Goal: Find specific page/section: Find specific page/section

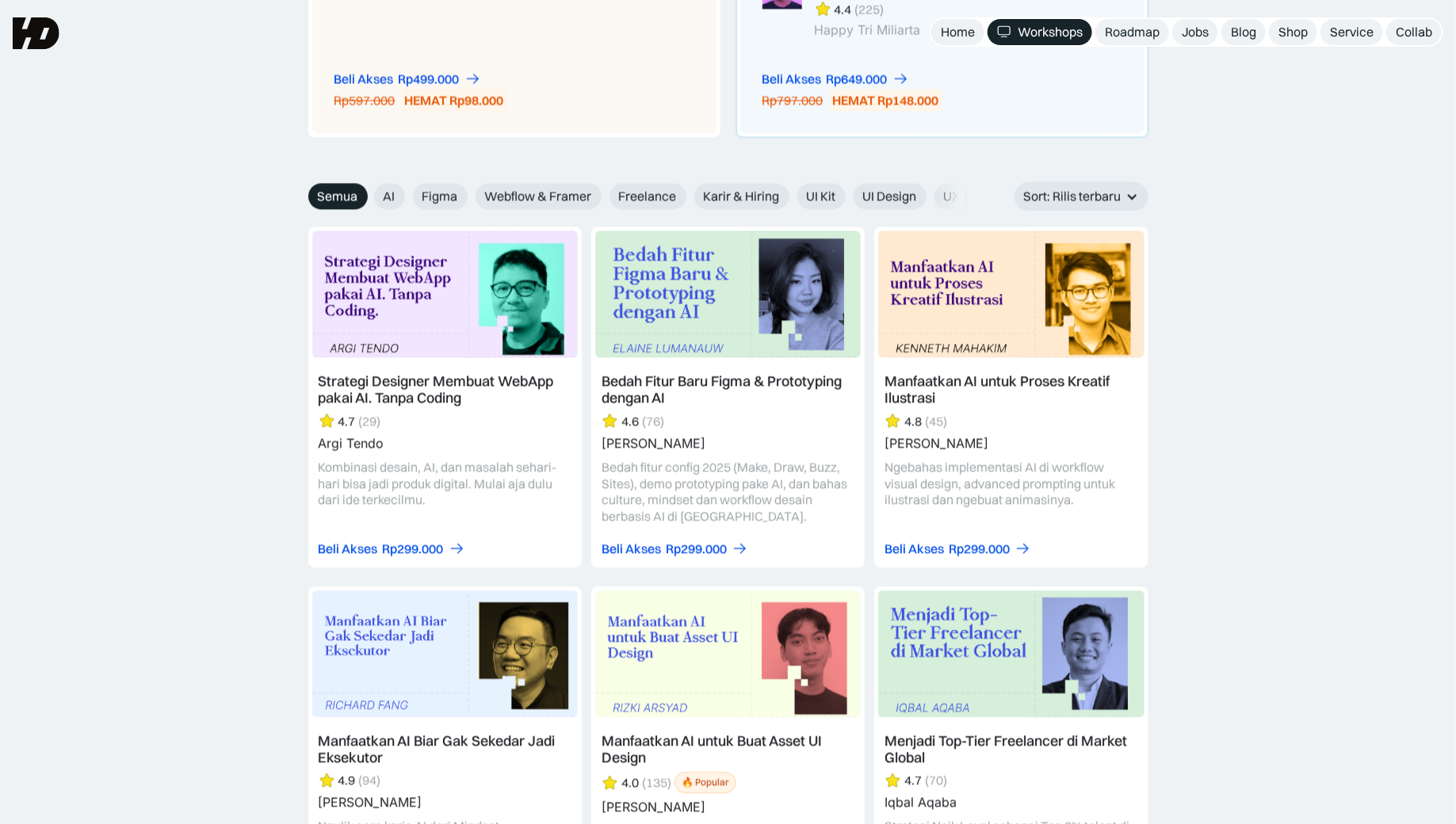
scroll to position [1570, 0]
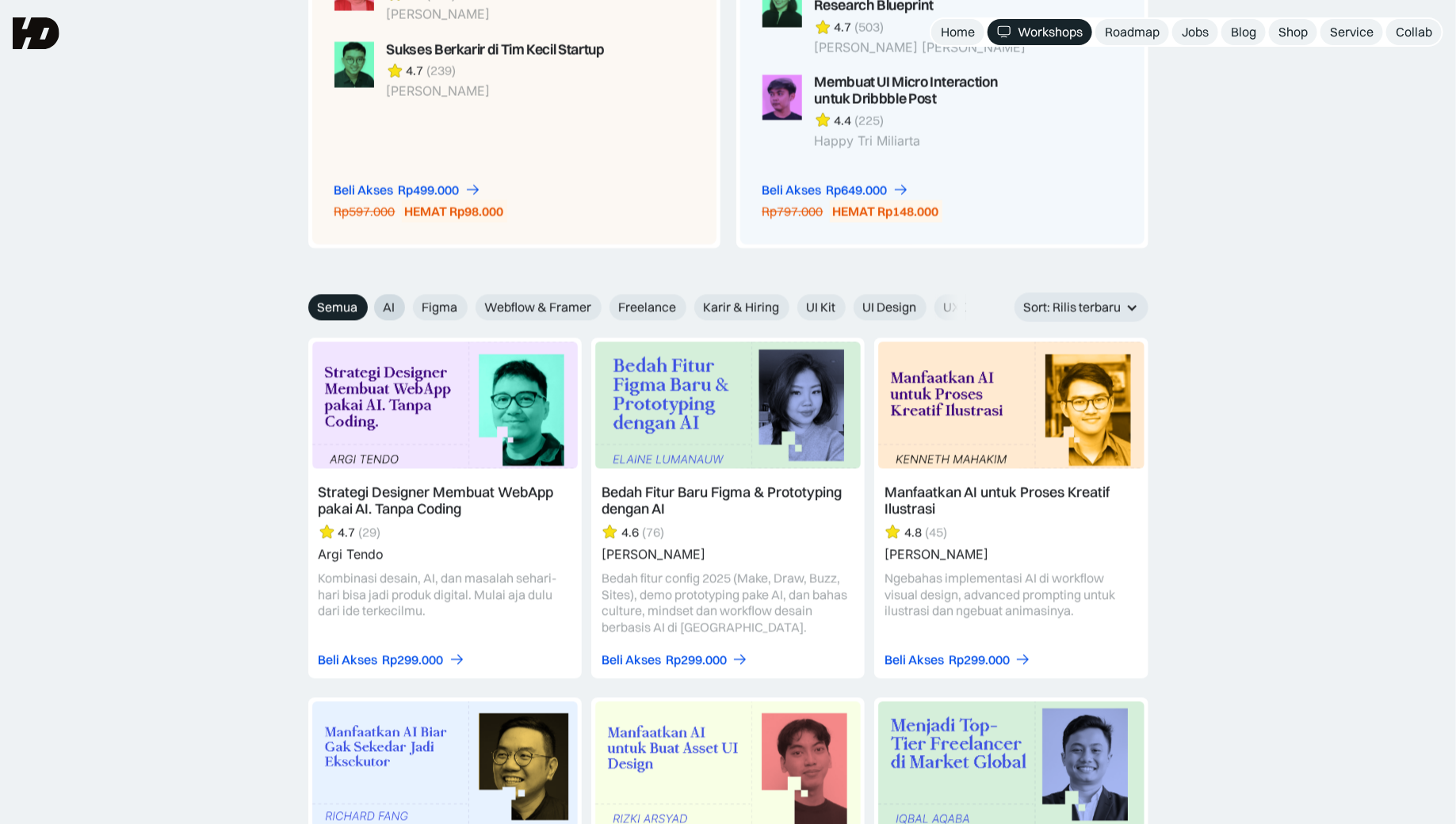
click at [382, 300] on label "AI" at bounding box center [389, 307] width 31 height 26
click at [368, 300] on input "AI" at bounding box center [363, 301] width 10 height 10
radio input "true"
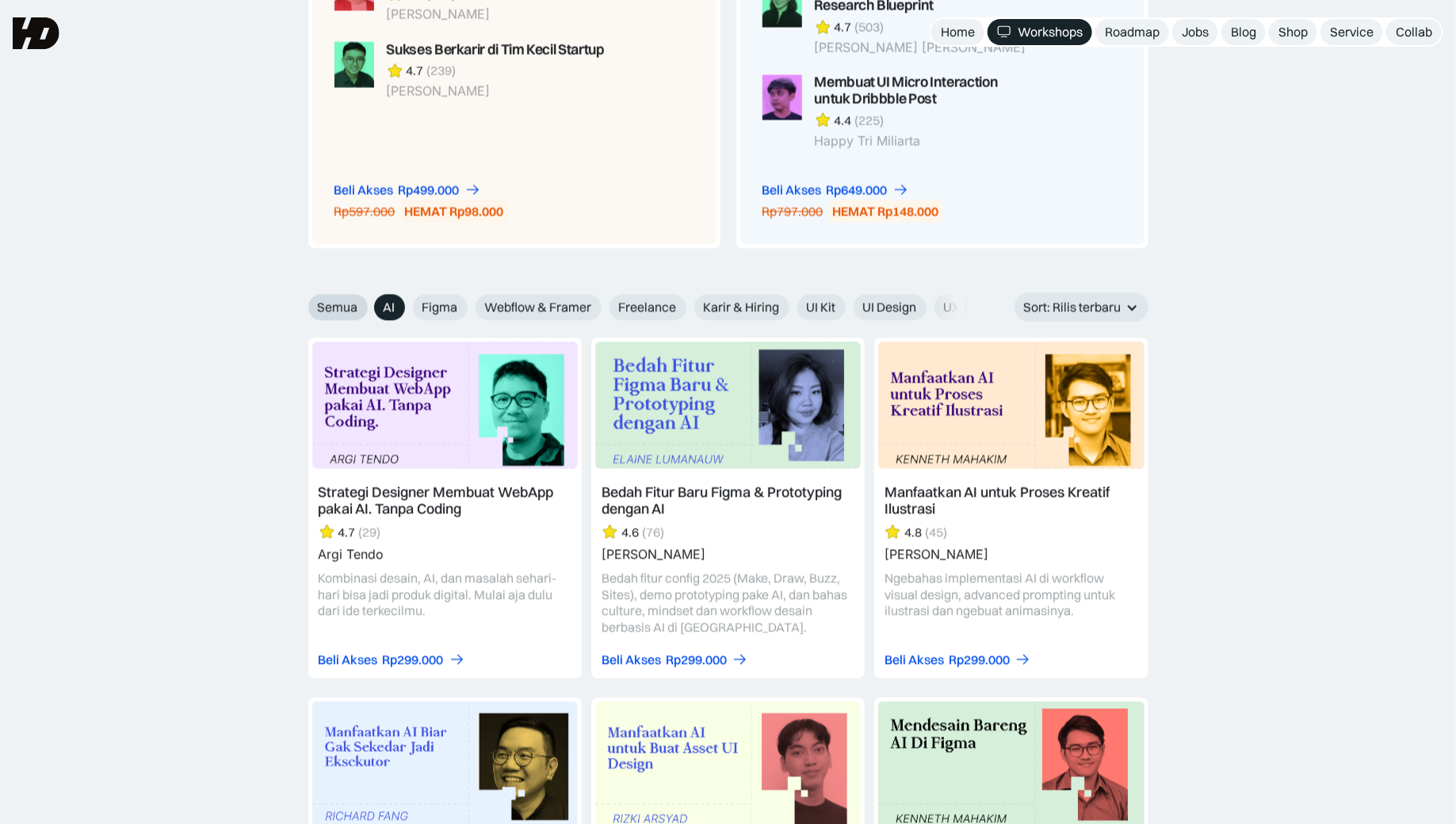
click at [347, 303] on span "Semua" at bounding box center [338, 307] width 41 height 17
click at [302, 303] on input "Semua" at bounding box center [297, 301] width 10 height 10
radio input "true"
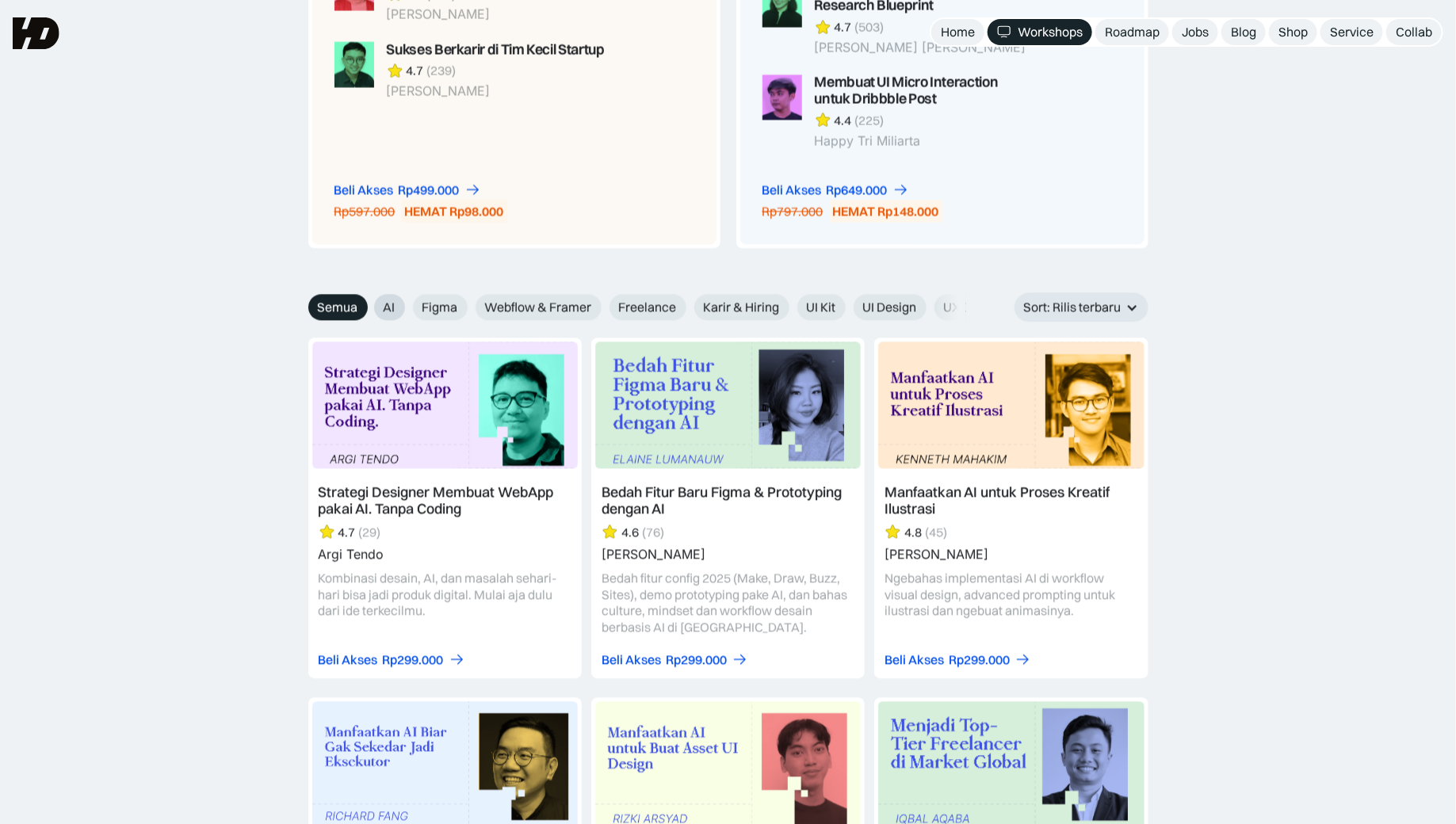
click at [384, 308] on span "AI" at bounding box center [390, 307] width 12 height 17
click at [368, 307] on input "AI" at bounding box center [363, 301] width 10 height 10
radio input "true"
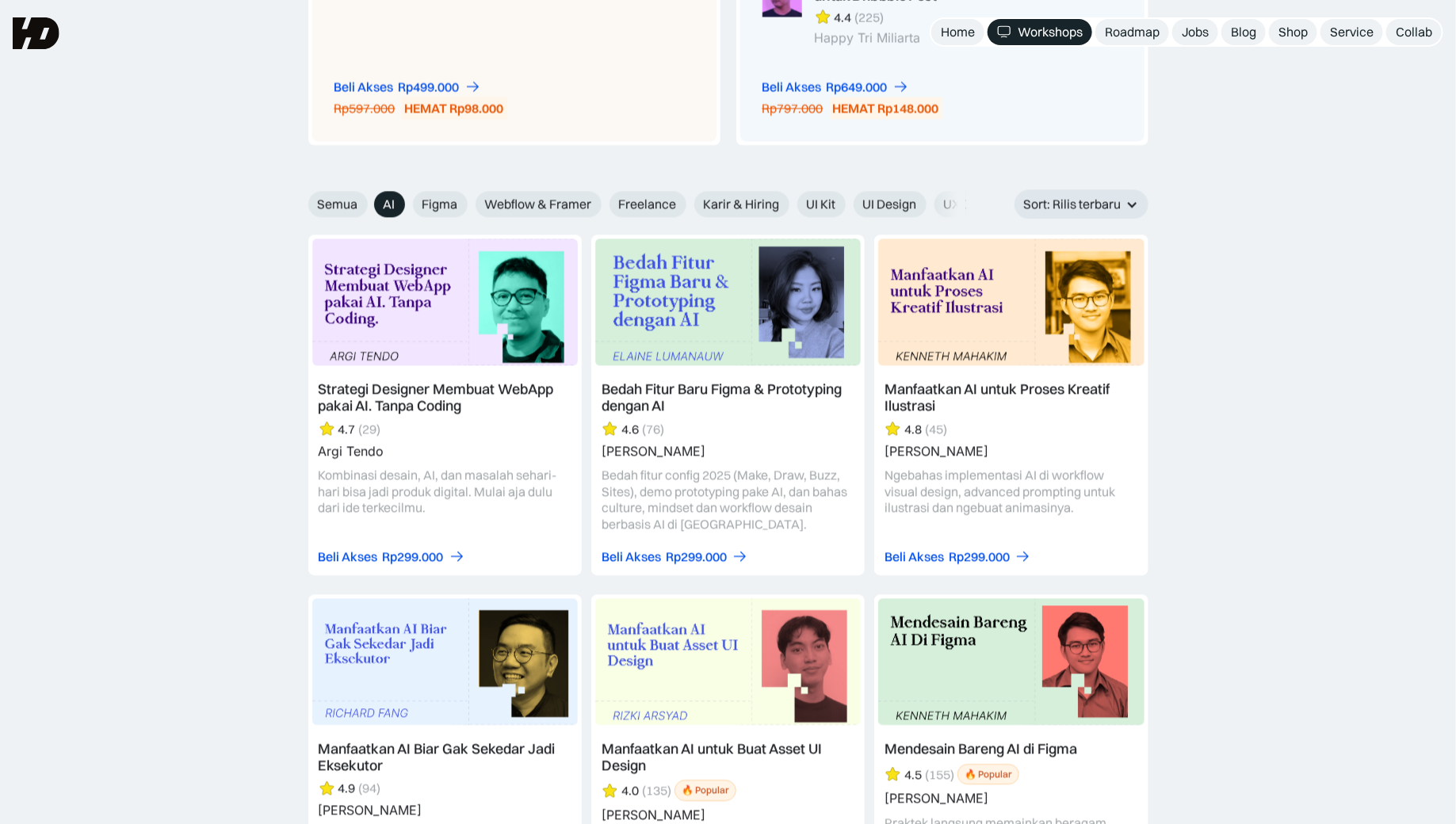
scroll to position [1644, 0]
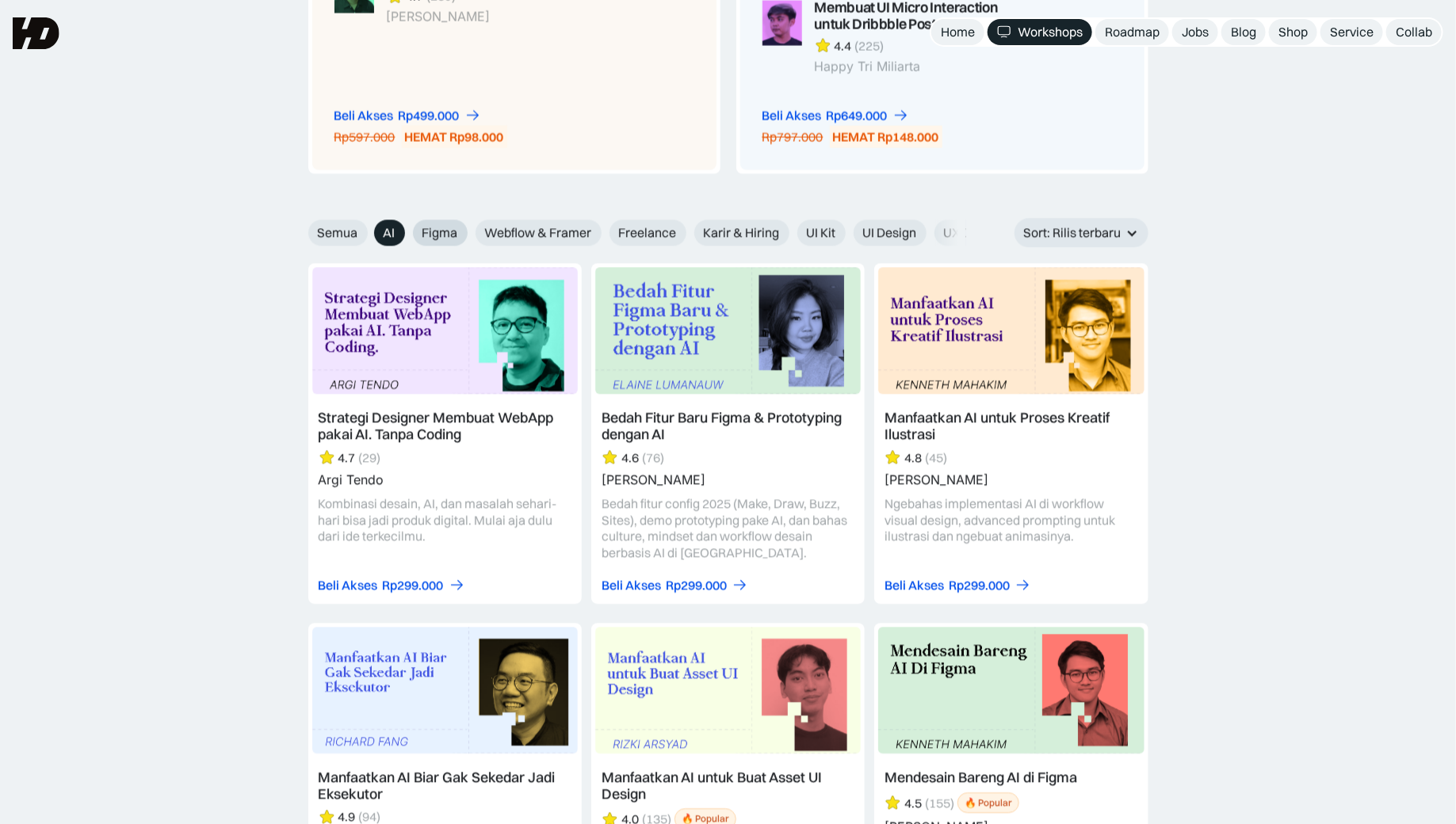
click at [440, 232] on span "Figma" at bounding box center [441, 233] width 35 height 17
click at [368, 232] on input "Figma" at bounding box center [363, 226] width 10 height 10
radio input "true"
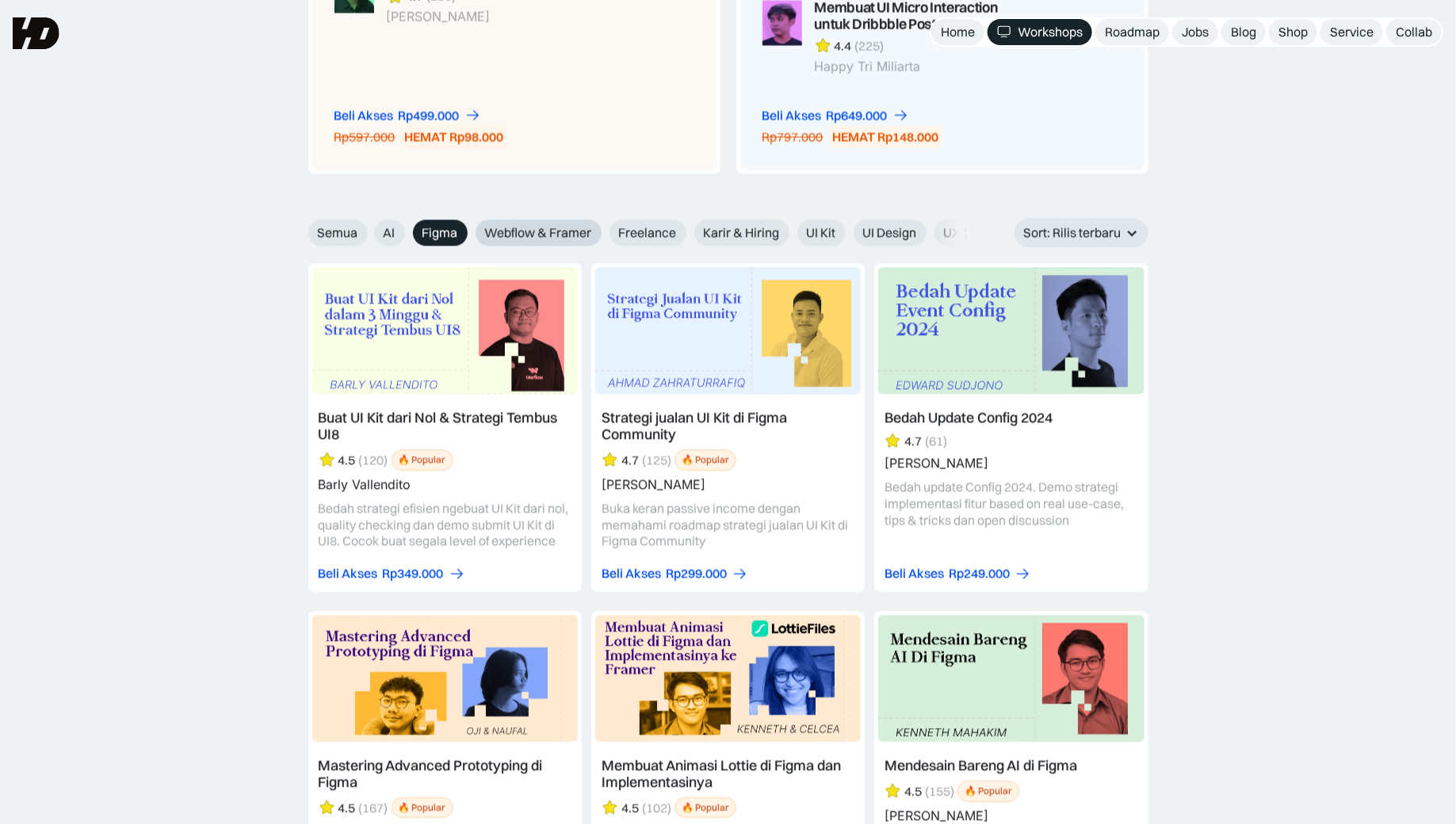
click at [525, 235] on span "Webflow & Framer" at bounding box center [538, 233] width 107 height 17
click at [368, 232] on input "Webflow & Framer" at bounding box center [363, 226] width 10 height 10
radio input "true"
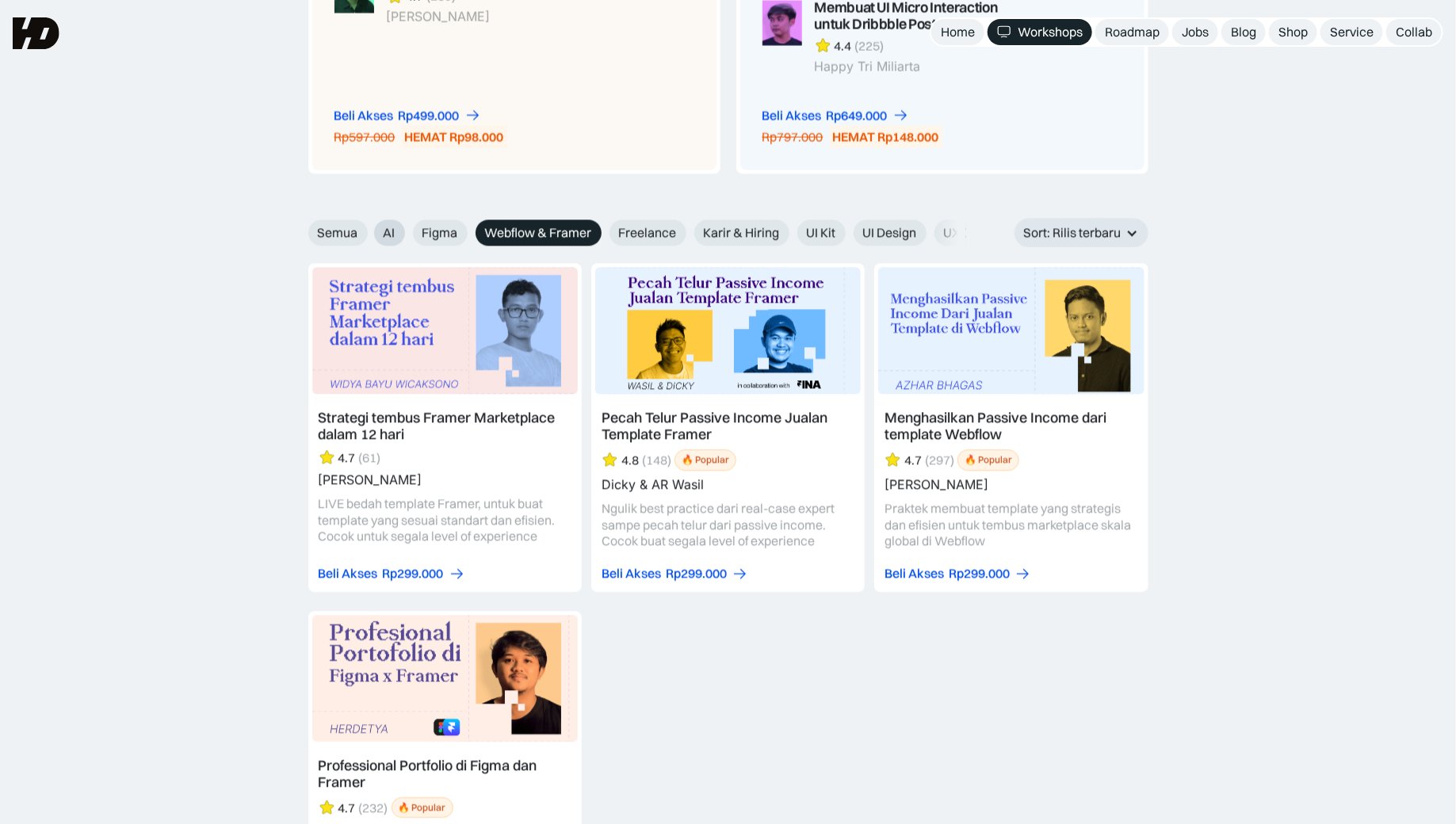
click at [387, 221] on label "AI" at bounding box center [389, 233] width 31 height 26
click at [368, 222] on input "AI" at bounding box center [363, 226] width 10 height 10
radio input "true"
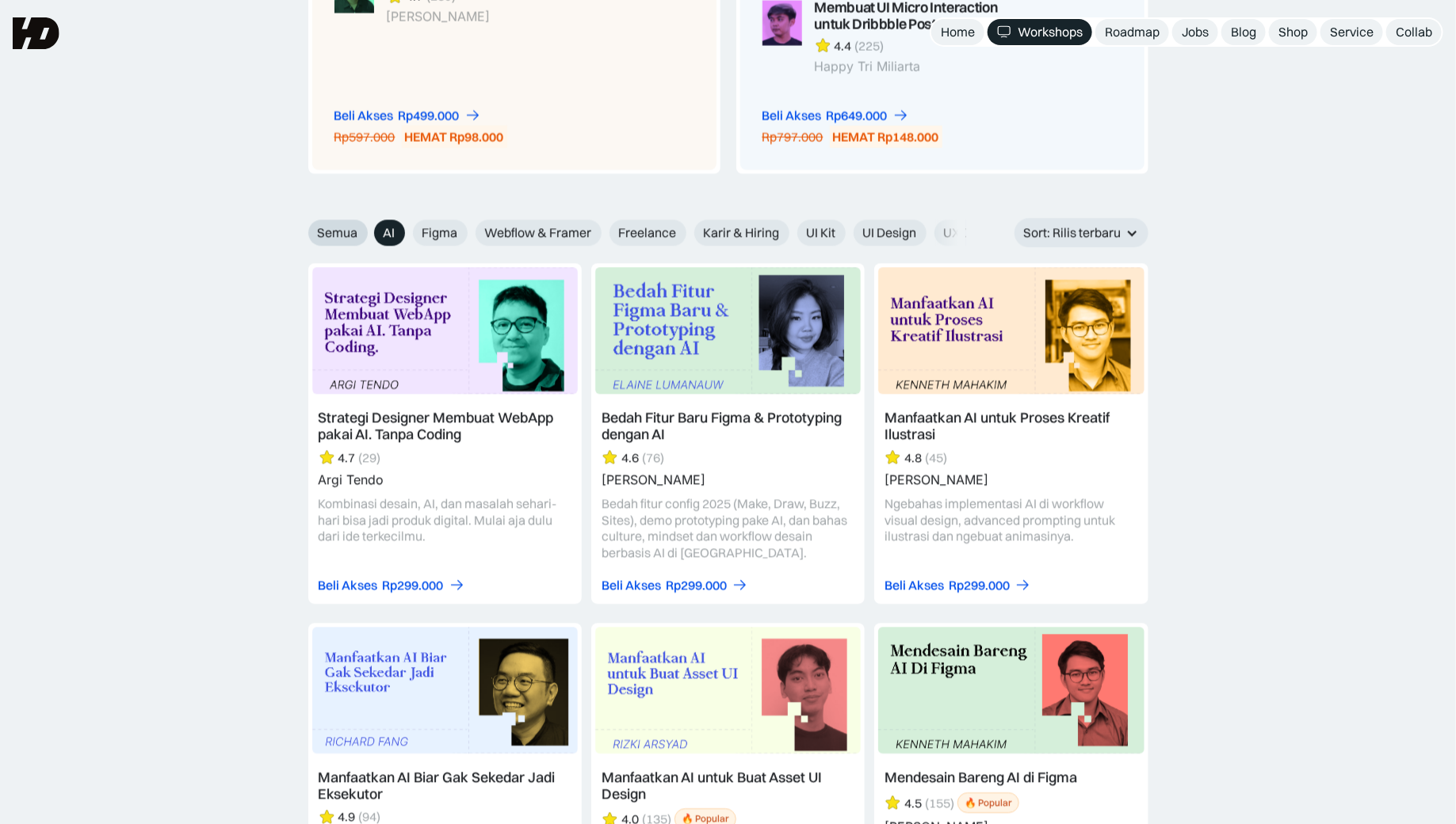
click at [332, 226] on span "Semua" at bounding box center [338, 233] width 41 height 17
click at [302, 226] on input "Semua" at bounding box center [297, 226] width 10 height 10
radio input "true"
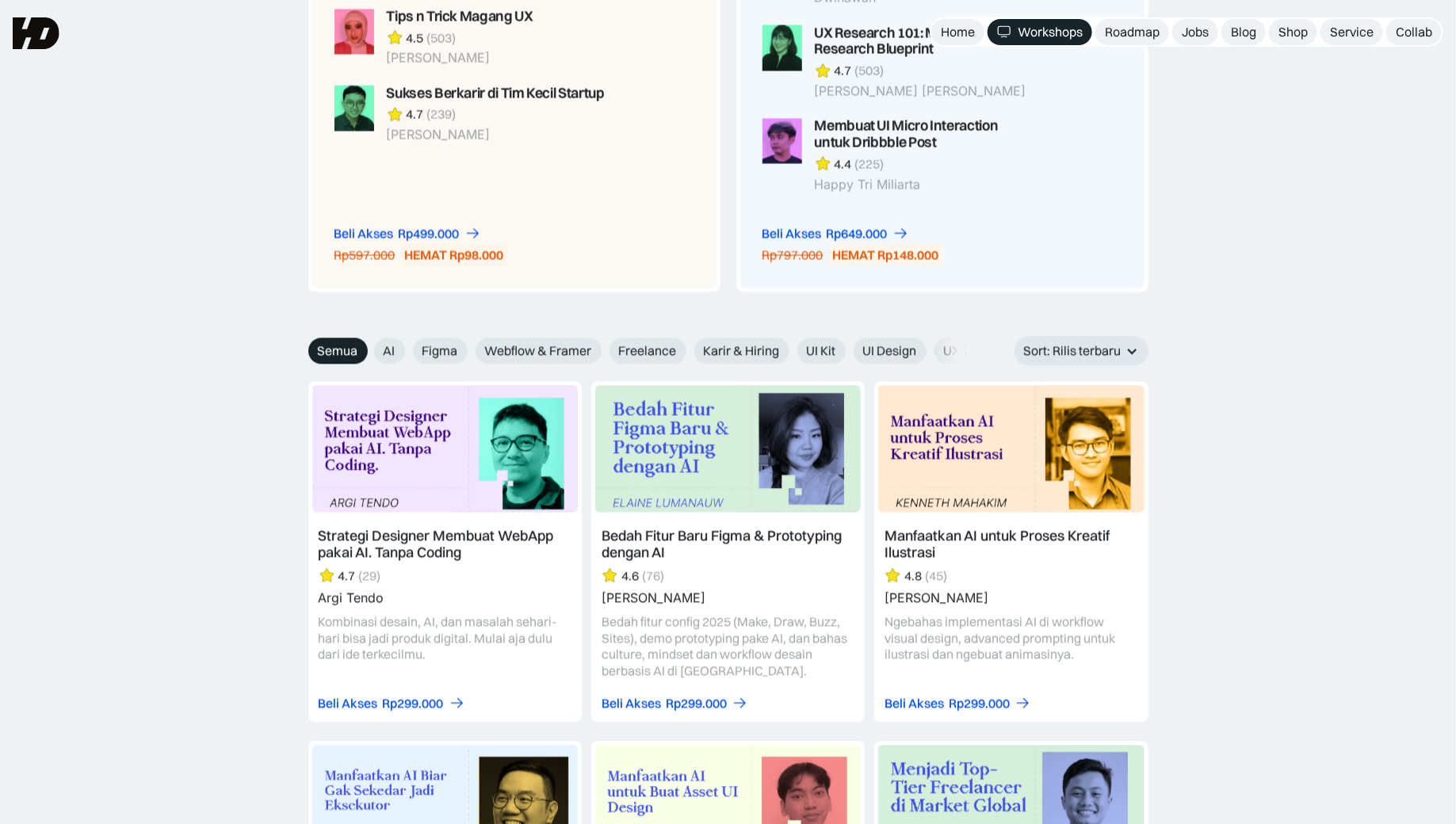
scroll to position [1512, 0]
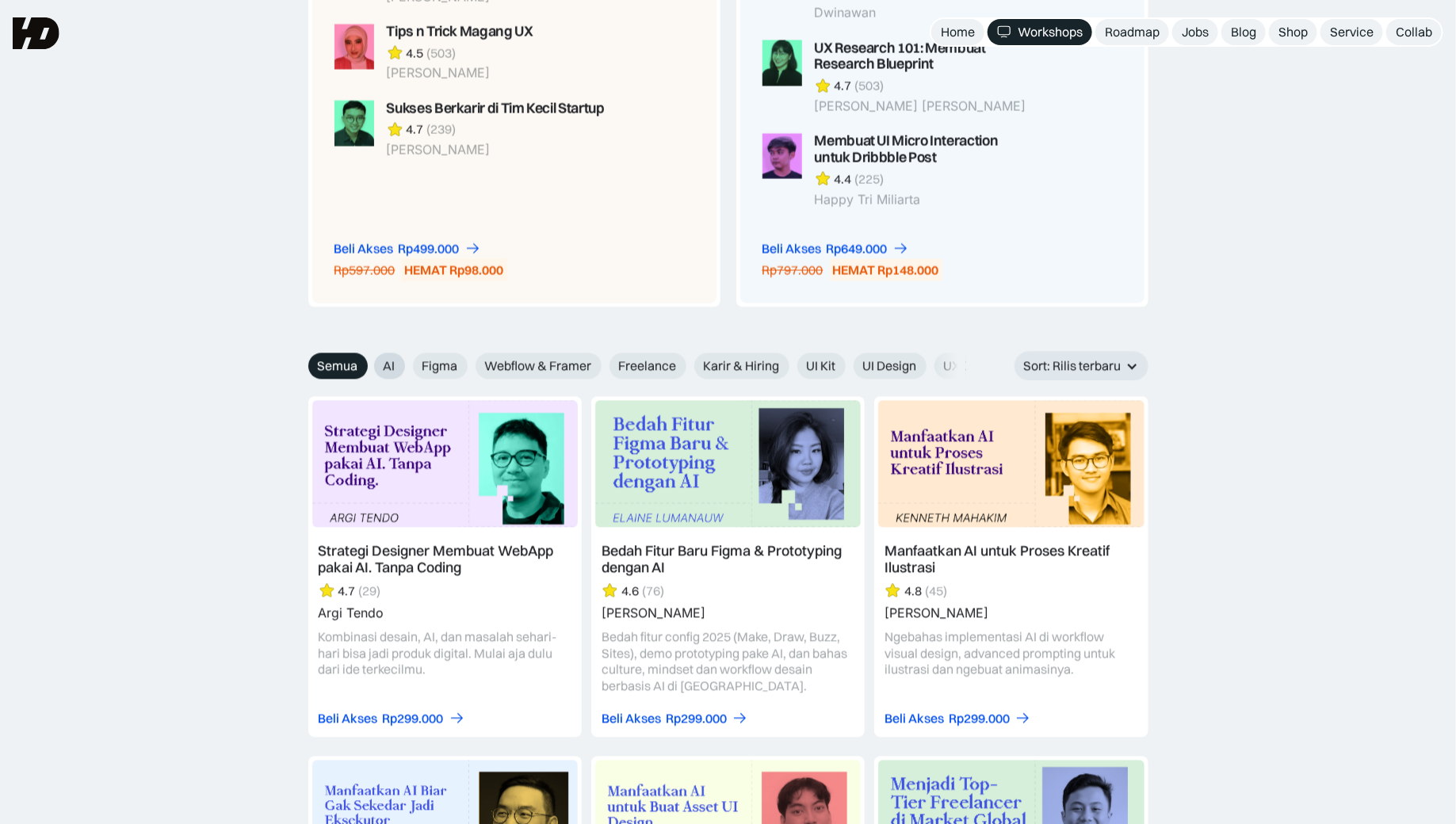
click at [395, 356] on label "AI" at bounding box center [389, 365] width 31 height 26
click at [368, 356] on input "AI" at bounding box center [363, 360] width 10 height 10
radio input "true"
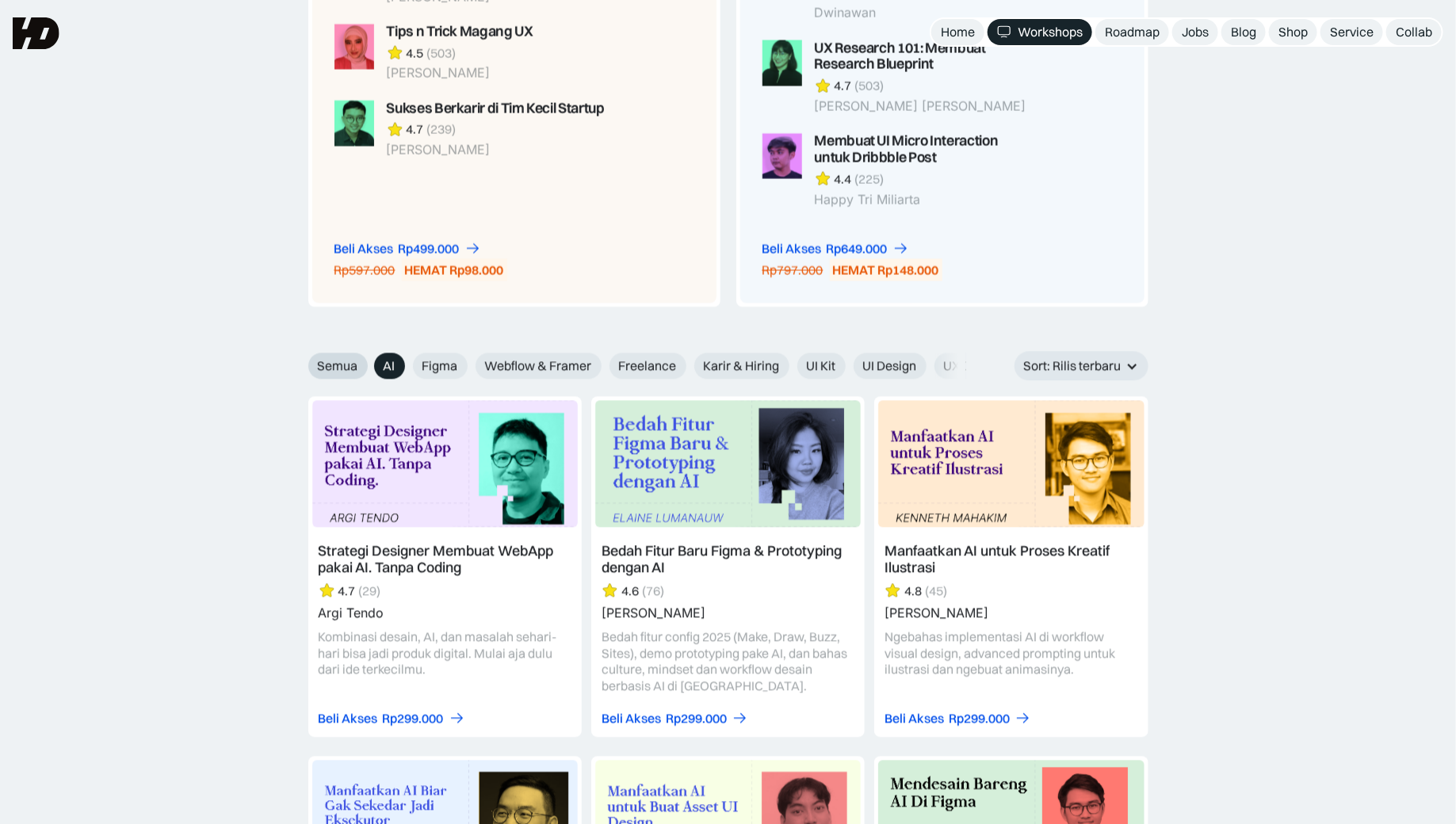
click at [338, 361] on span "Semua" at bounding box center [338, 365] width 41 height 17
click at [302, 361] on input "Semua" at bounding box center [297, 360] width 10 height 10
radio input "true"
